Goal: Communication & Community: Answer question/provide support

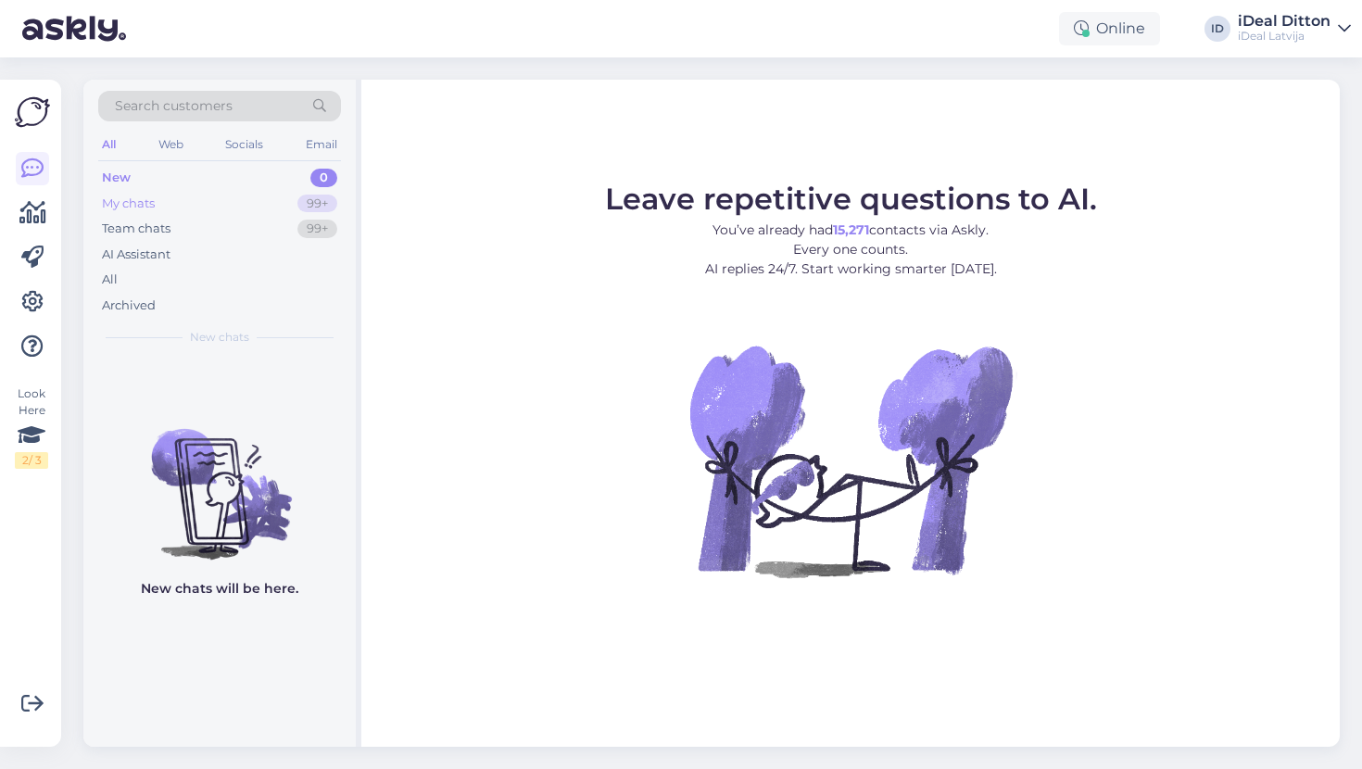
click at [117, 204] on div "My chats" at bounding box center [128, 204] width 53 height 19
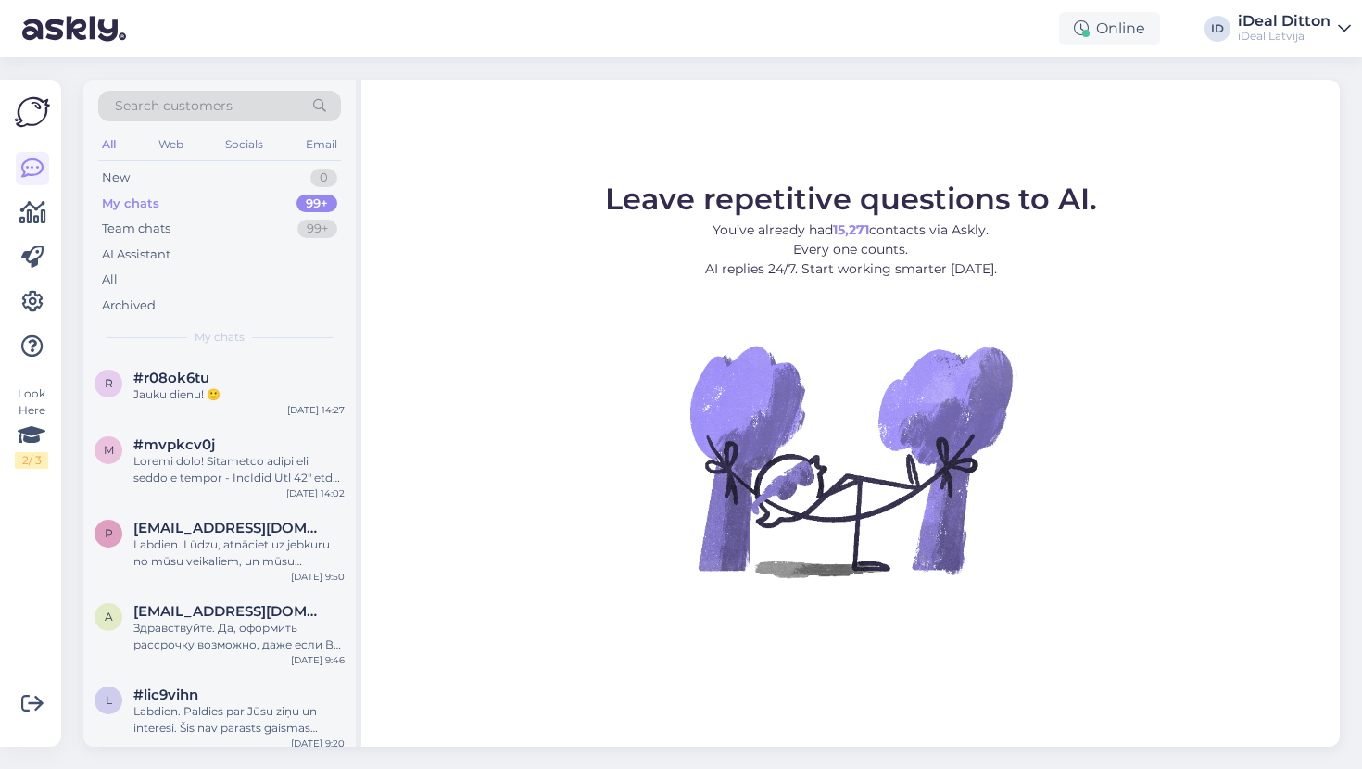
click at [184, 342] on div "My chats" at bounding box center [219, 337] width 243 height 17
click at [178, 464] on div at bounding box center [238, 469] width 211 height 33
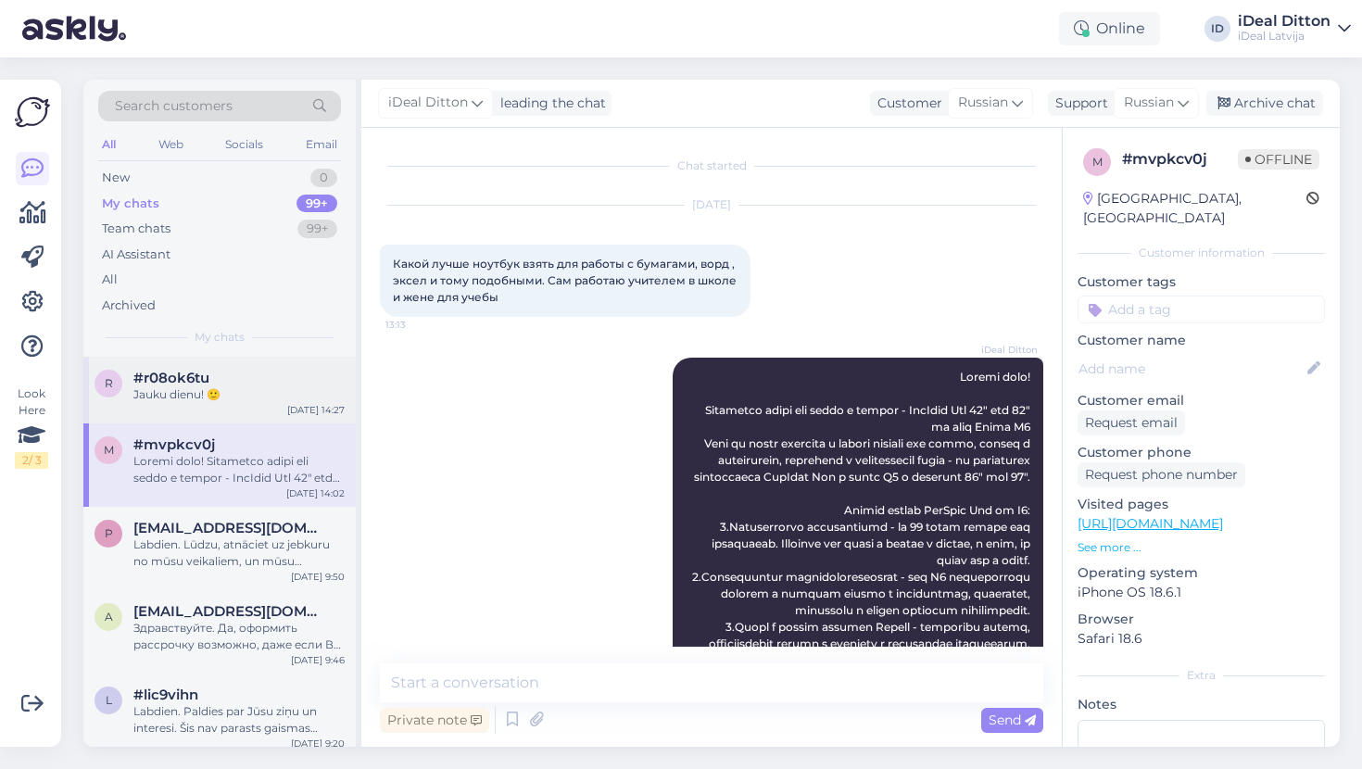
click at [230, 370] on div "#r08ok6tu" at bounding box center [238, 378] width 211 height 17
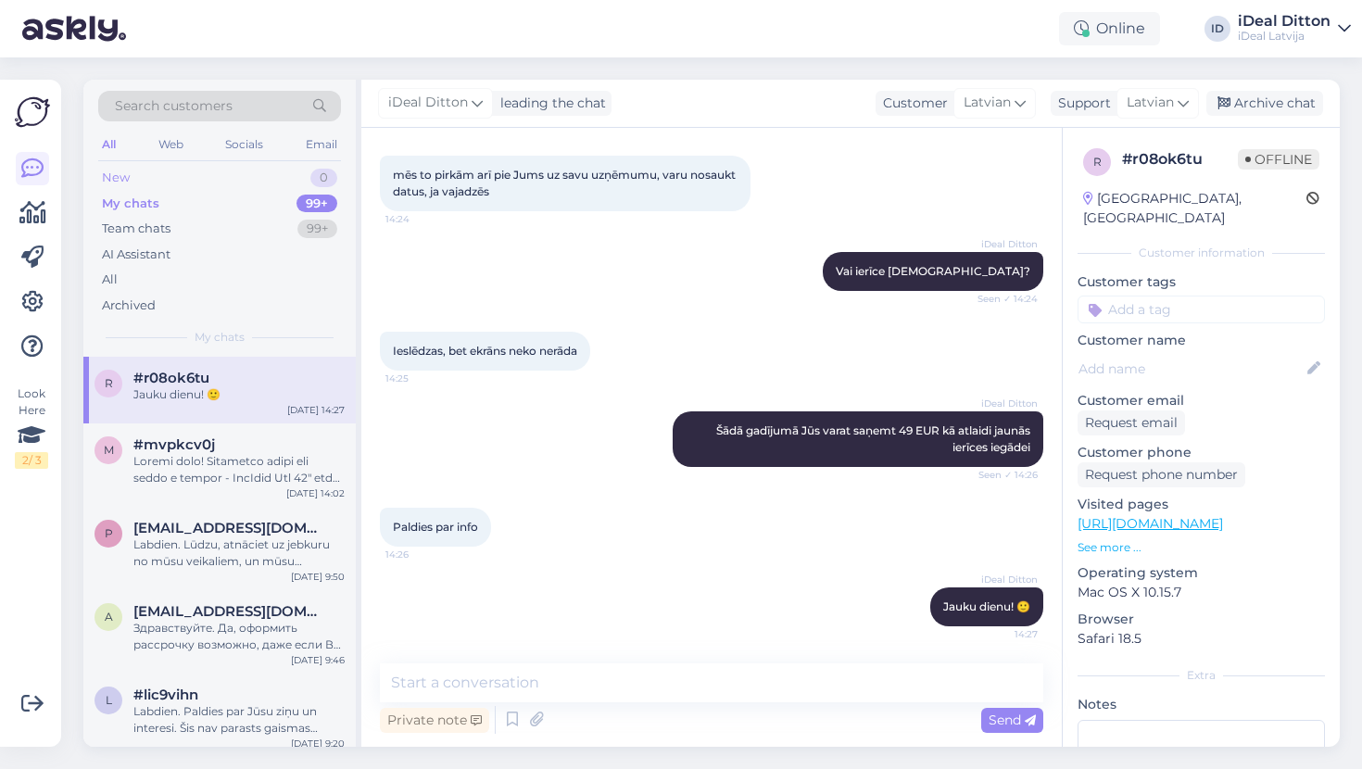
click at [141, 175] on div "New 0" at bounding box center [219, 178] width 243 height 26
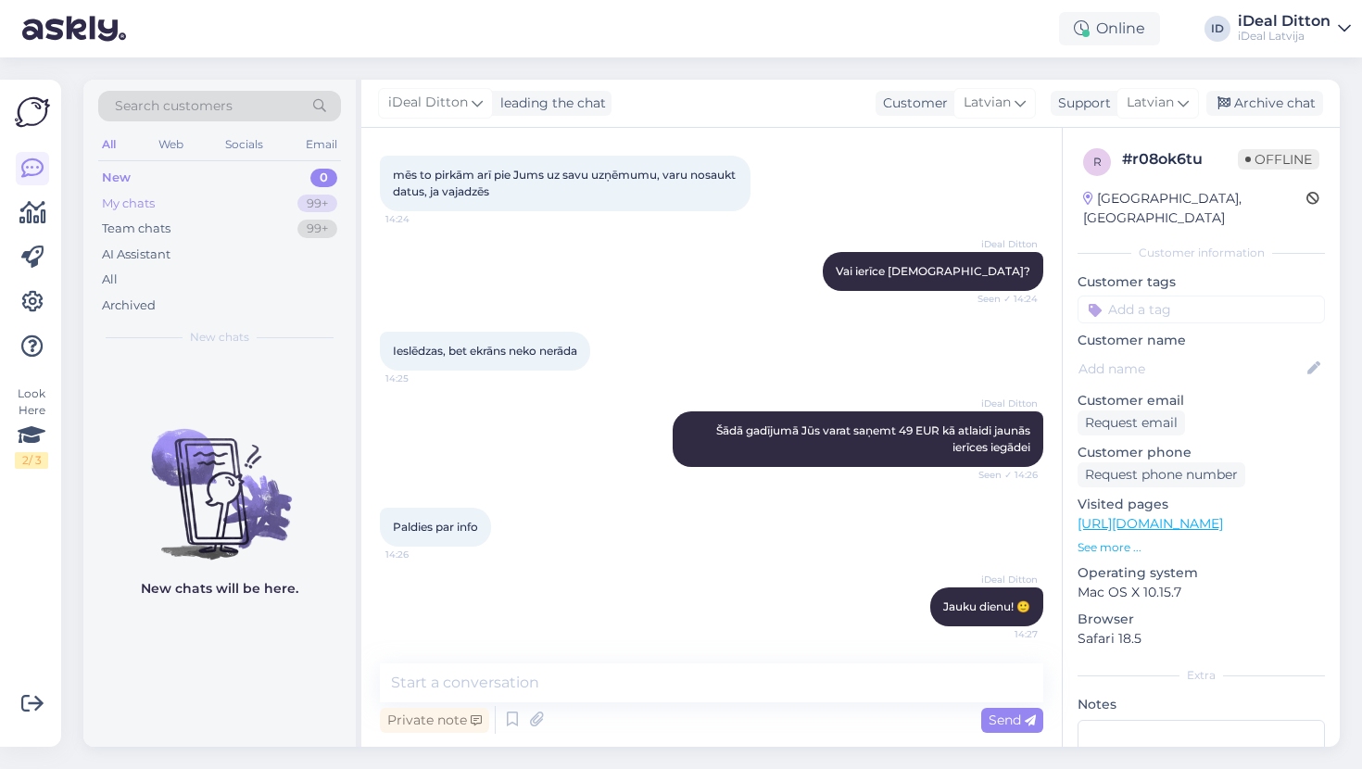
click at [129, 198] on div "My chats" at bounding box center [128, 204] width 53 height 19
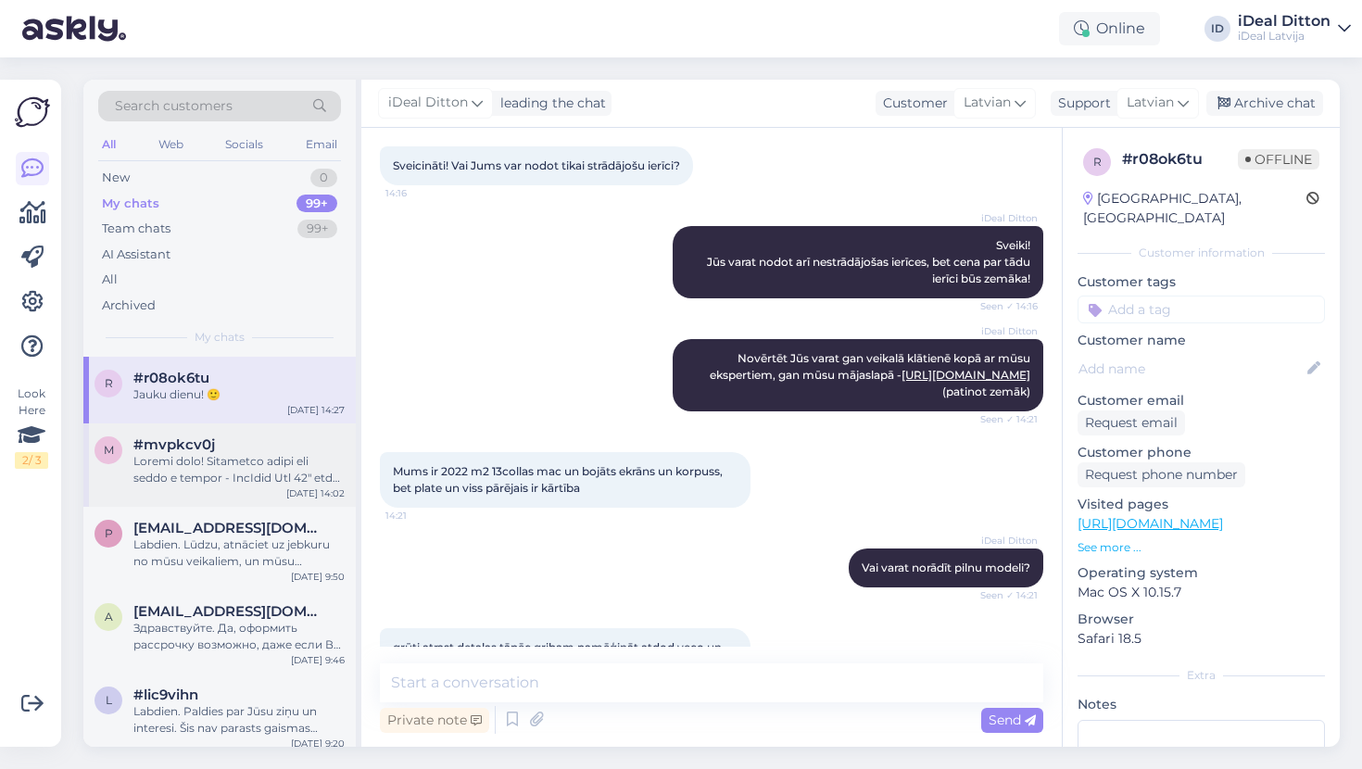
scroll to position [95, 0]
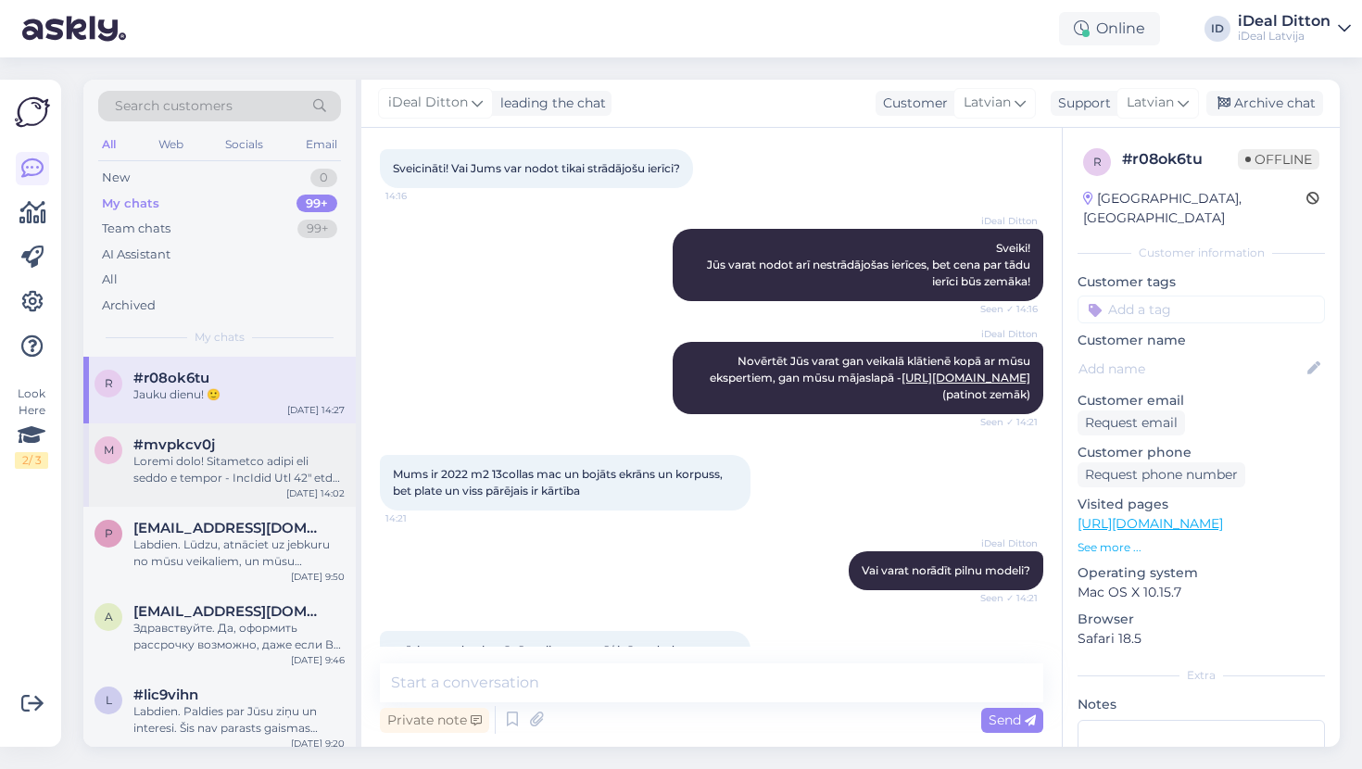
click at [172, 465] on div at bounding box center [238, 469] width 211 height 33
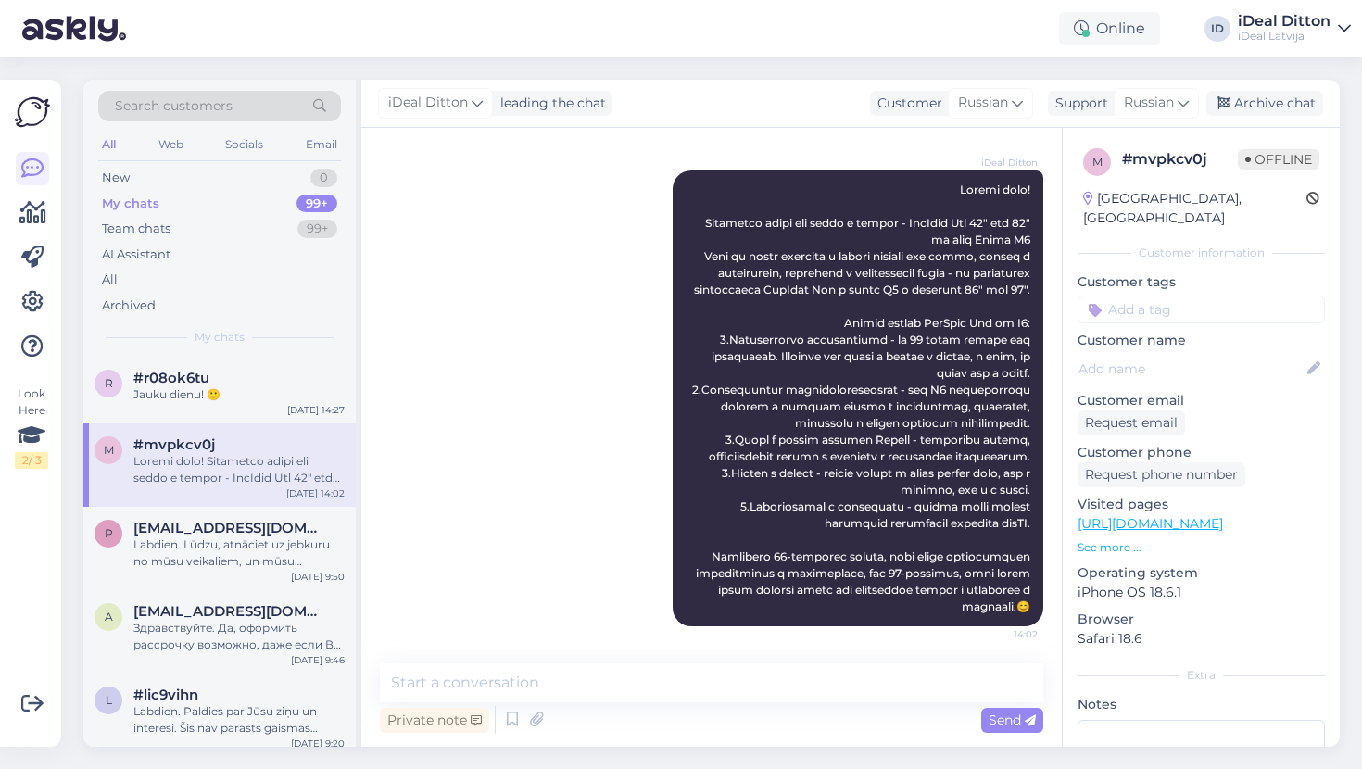
scroll to position [237, 0]
click at [203, 553] on div "Labdien. Lūdzu, atnāciet uz jebkuru no mūsu veikaliem, un mūsu darbinieki ar pr…" at bounding box center [238, 552] width 211 height 33
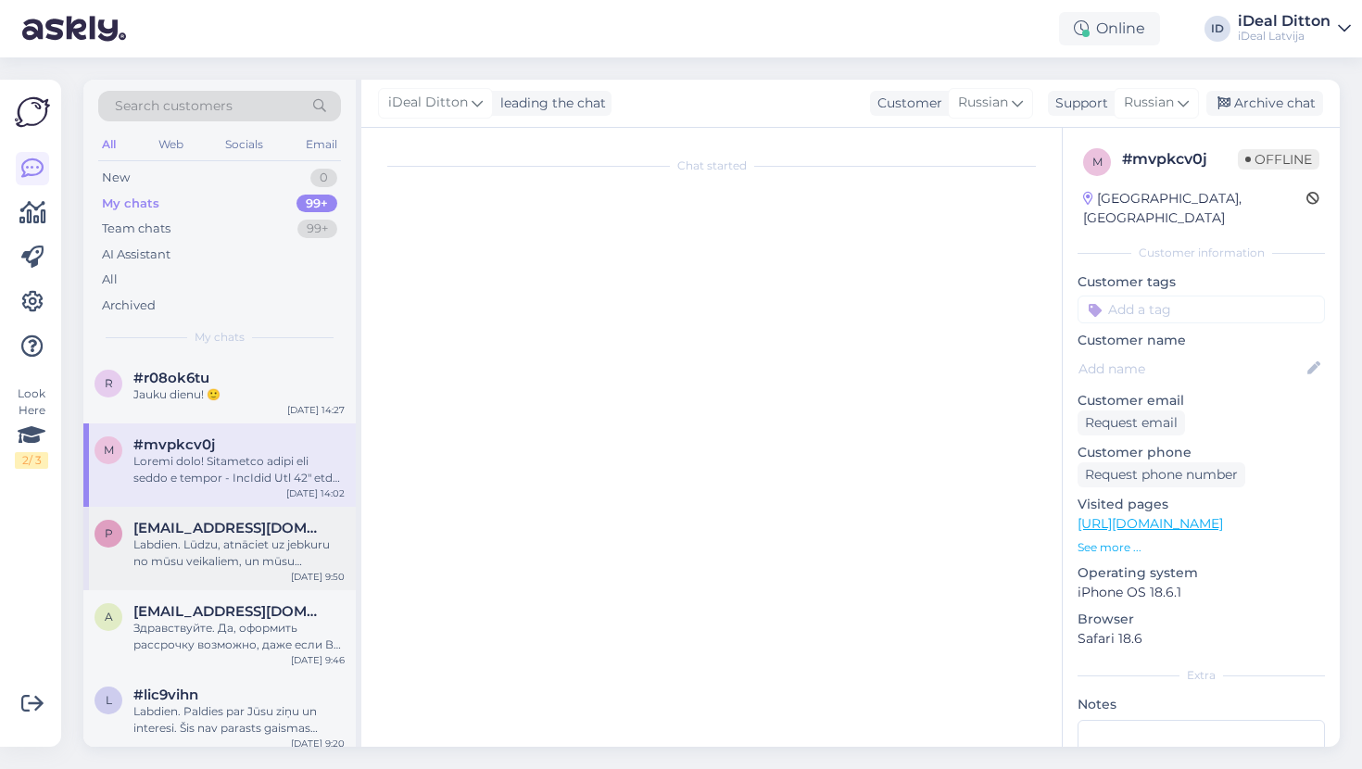
scroll to position [0, 0]
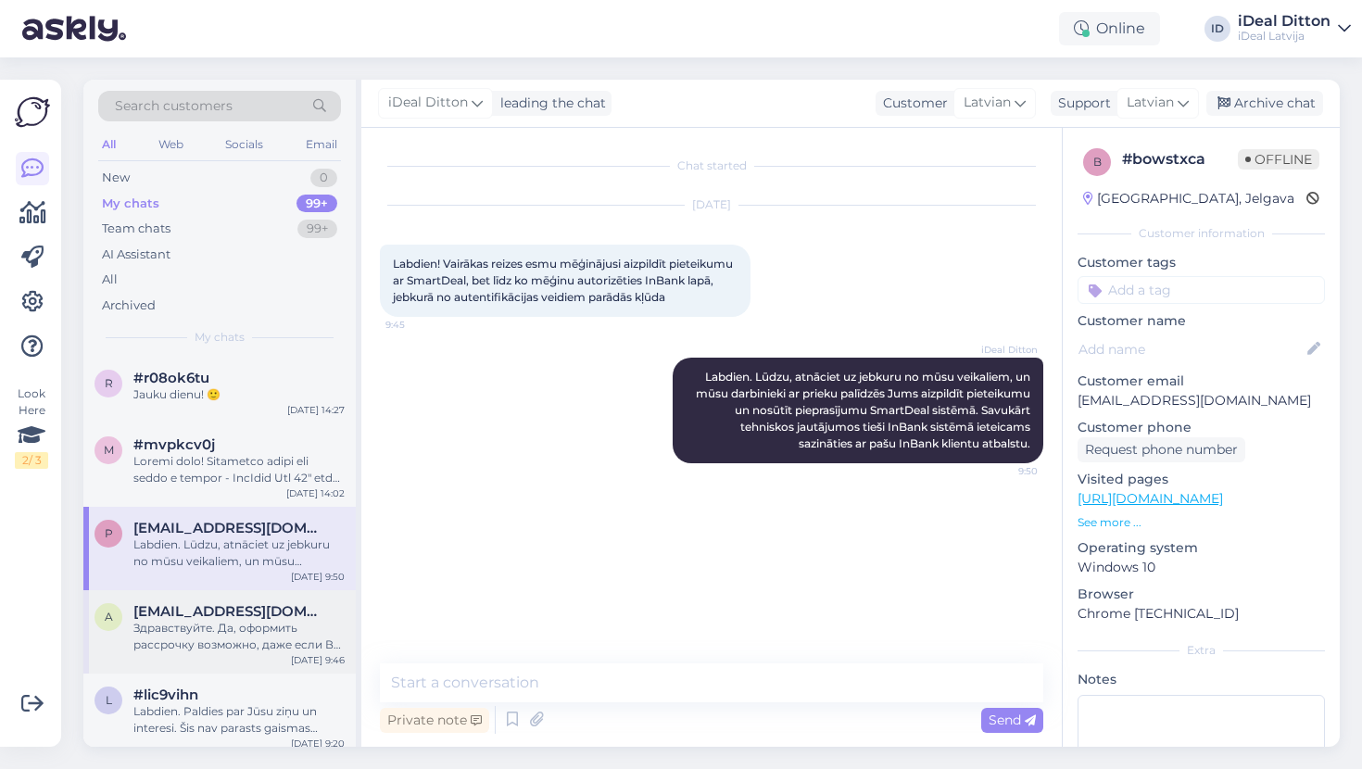
click at [172, 632] on div "Здравствуйте. Да, оформить рассрочку возможно, даже если Вы иностранный студент…" at bounding box center [238, 636] width 211 height 33
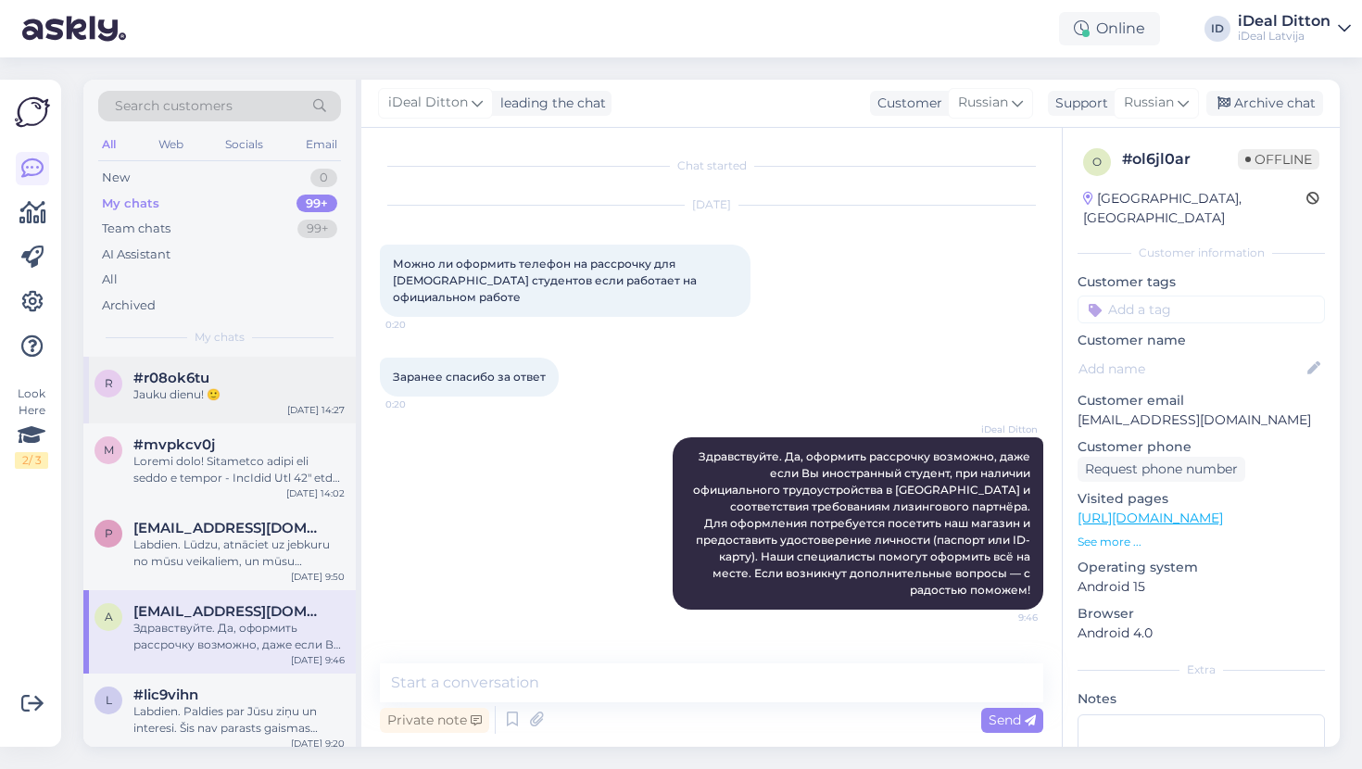
click at [246, 380] on div "#r08ok6tu" at bounding box center [238, 378] width 211 height 17
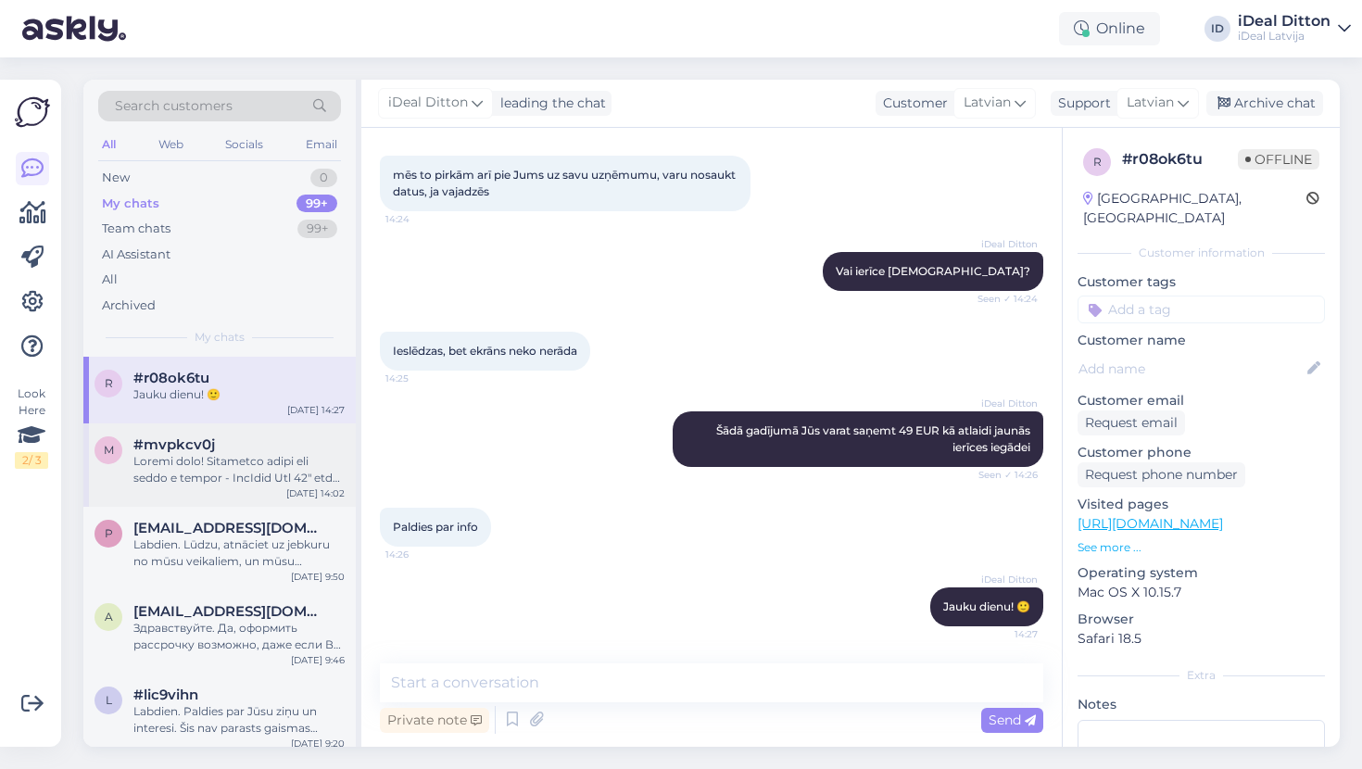
click at [220, 482] on div at bounding box center [238, 469] width 211 height 33
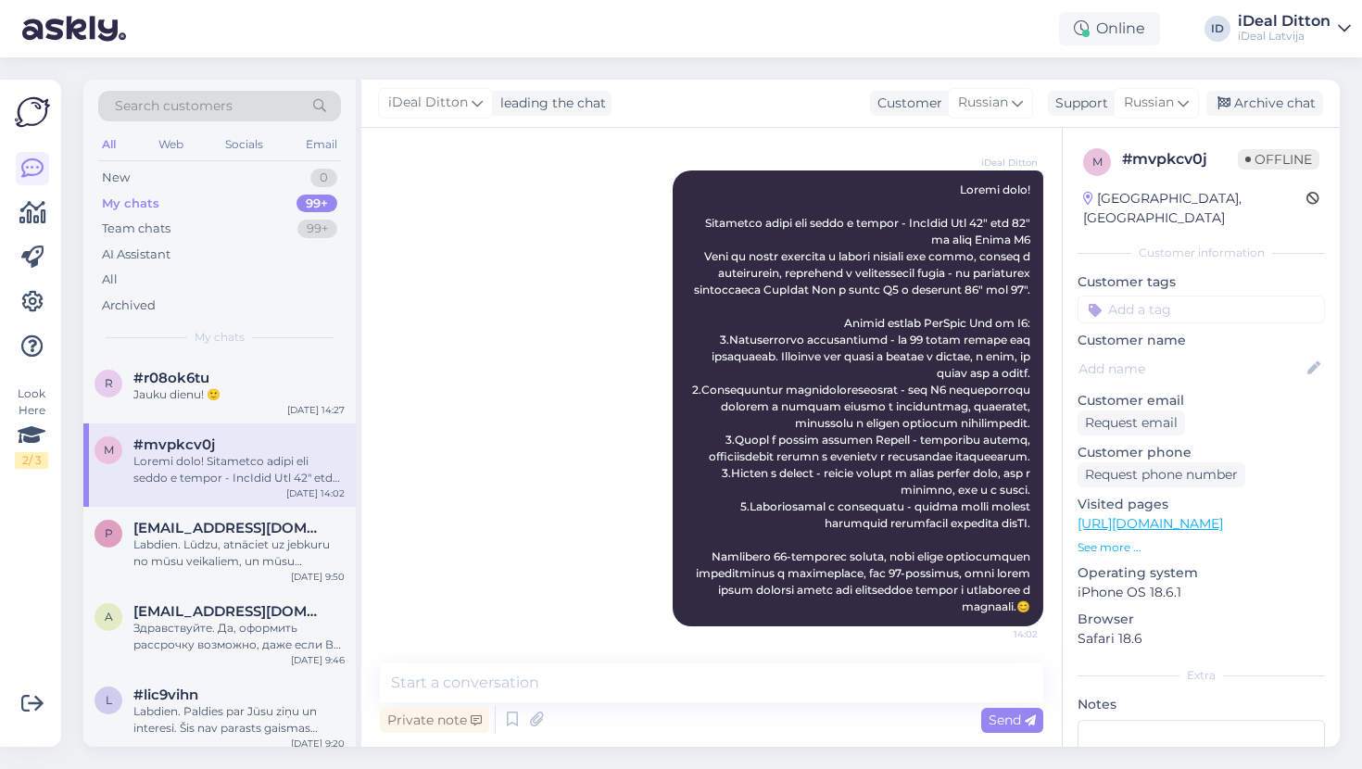
scroll to position [237, 0]
click at [116, 179] on div "New" at bounding box center [116, 178] width 28 height 19
